Goal: Task Accomplishment & Management: Complete application form

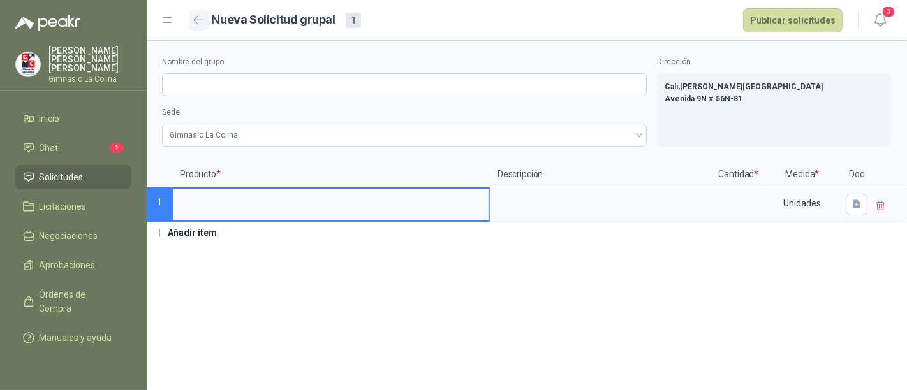
click at [202, 18] on icon "button" at bounding box center [198, 20] width 11 height 10
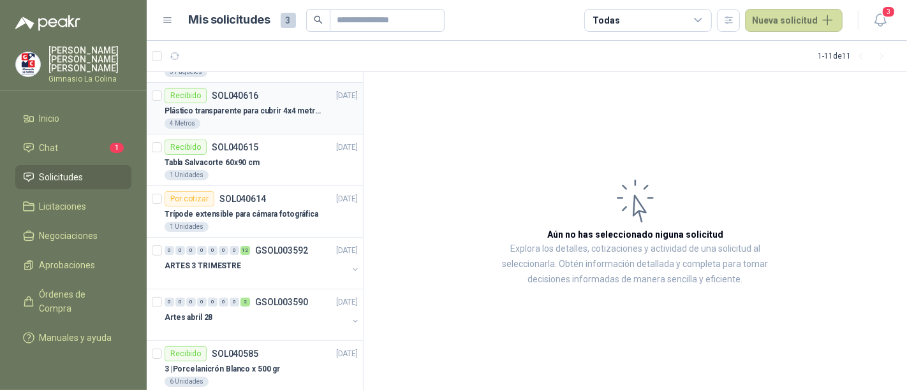
scroll to position [264, 0]
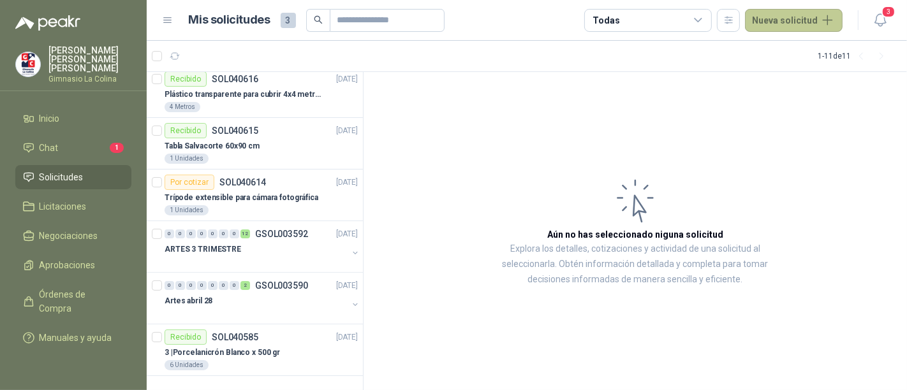
click at [818, 13] on button "Nueva solicitud" at bounding box center [794, 20] width 98 height 23
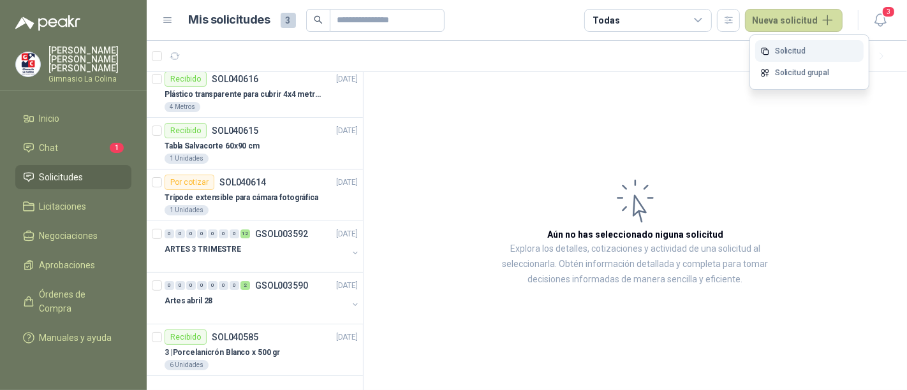
click at [795, 48] on link "Solicitud" at bounding box center [809, 51] width 108 height 22
